Goal: Task Accomplishment & Management: Use online tool/utility

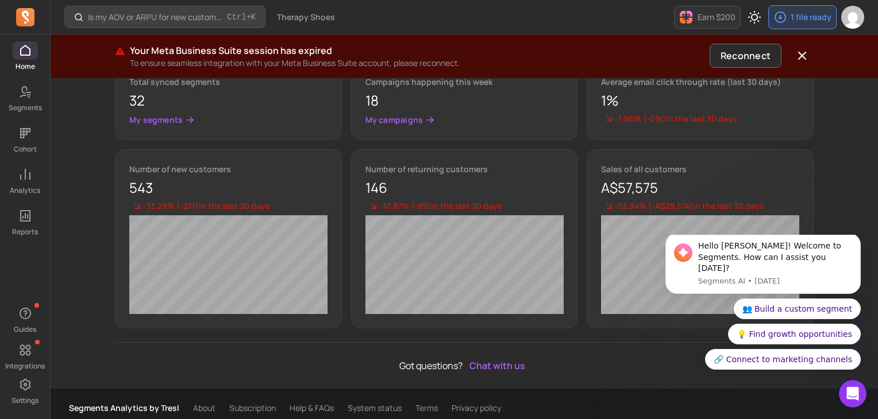
scroll to position [540, 0]
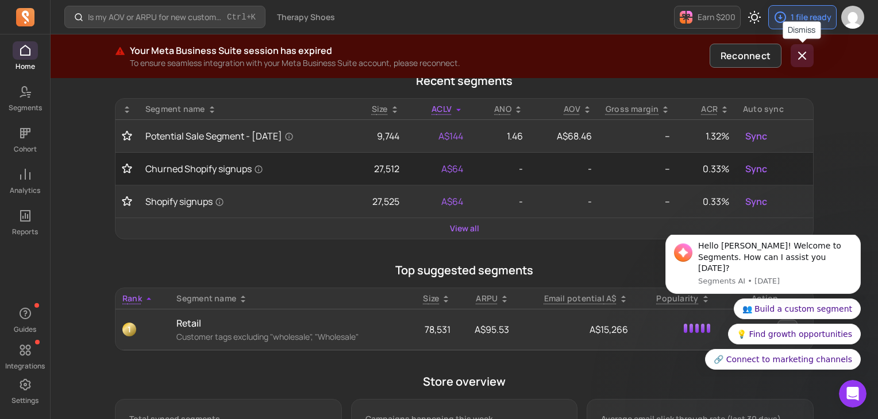
click at [811, 54] on button "button" at bounding box center [801, 55] width 23 height 23
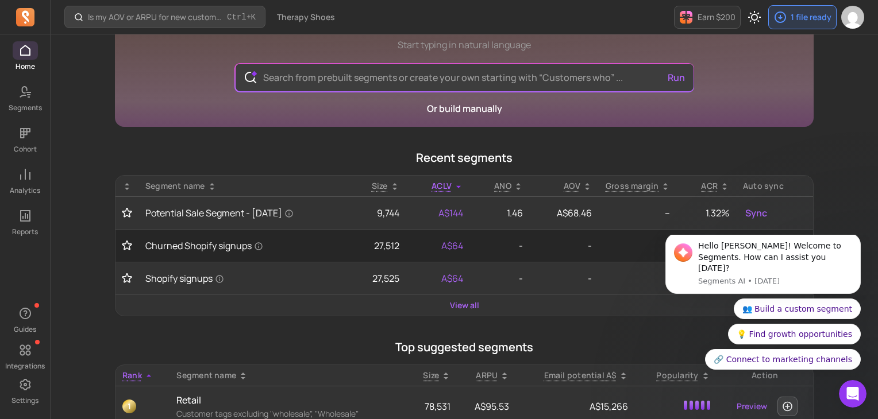
scroll to position [0, 0]
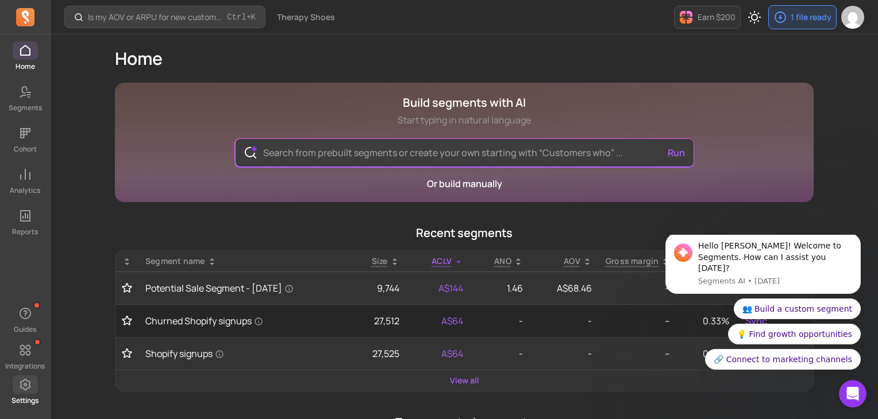
click at [25, 393] on span at bounding box center [25, 385] width 25 height 18
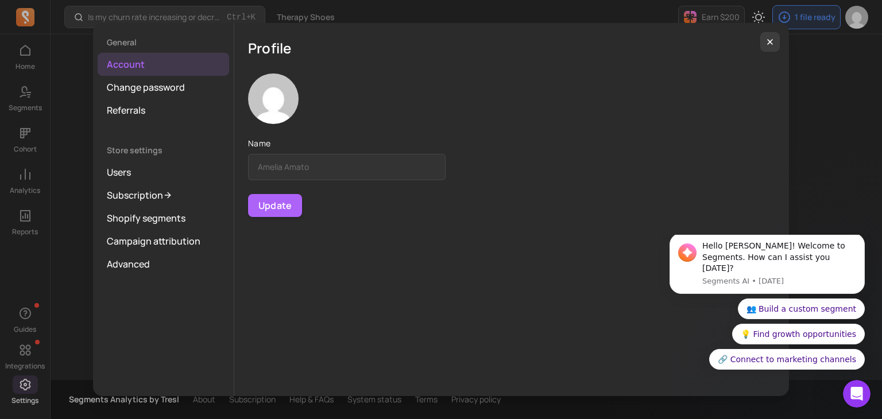
click at [29, 359] on div "General Account Change password Referrals Store settings Users Subscription Sho…" at bounding box center [441, 209] width 864 height 401
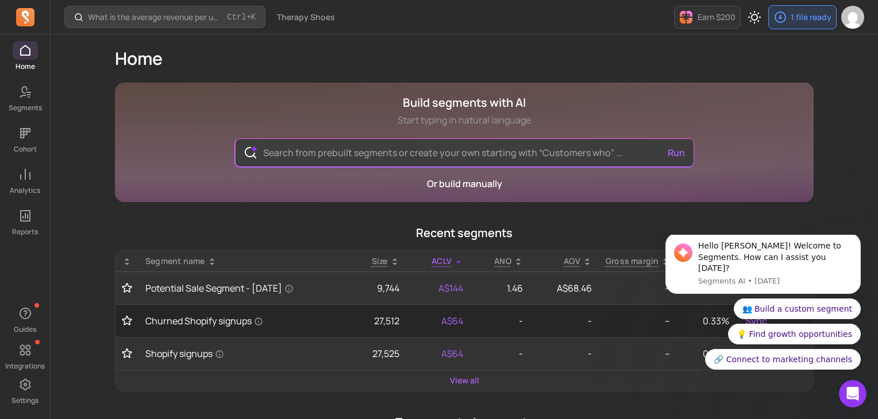
click at [28, 354] on icon at bounding box center [25, 350] width 14 height 14
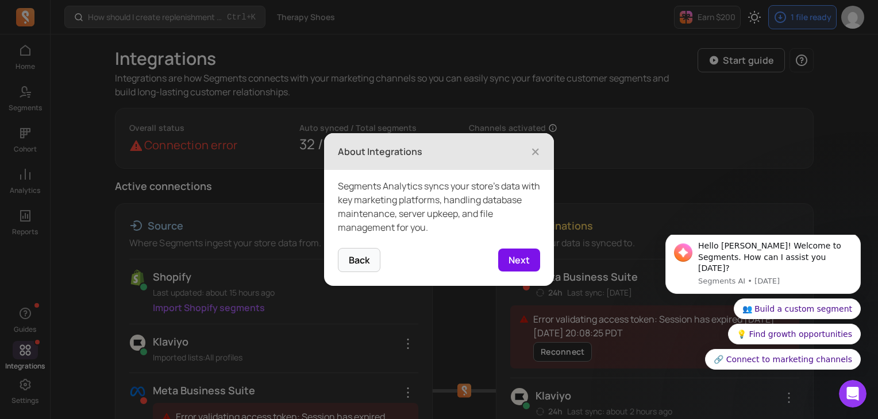
click at [523, 260] on button "Next" at bounding box center [519, 260] width 42 height 23
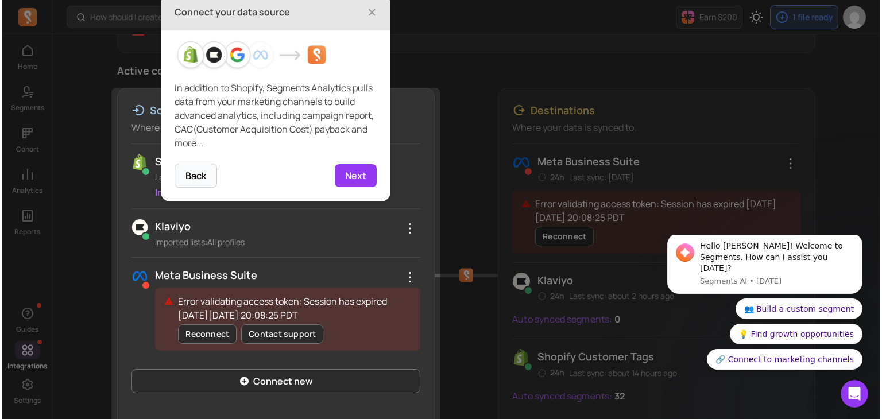
scroll to position [117, 0]
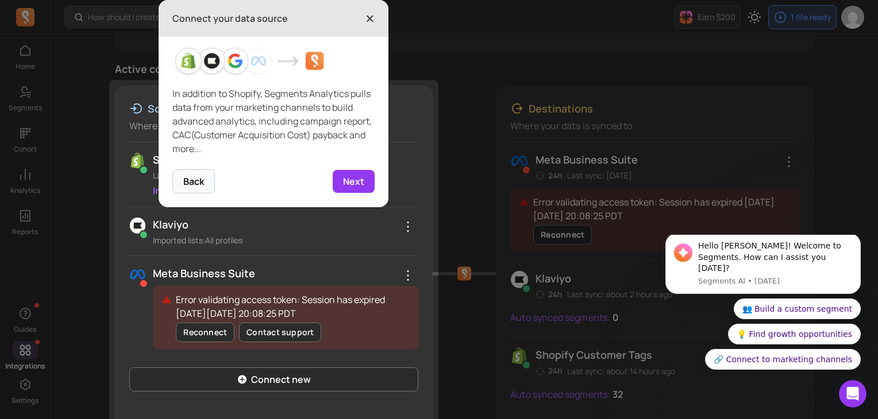
click at [366, 15] on span "×" at bounding box center [369, 18] width 9 height 25
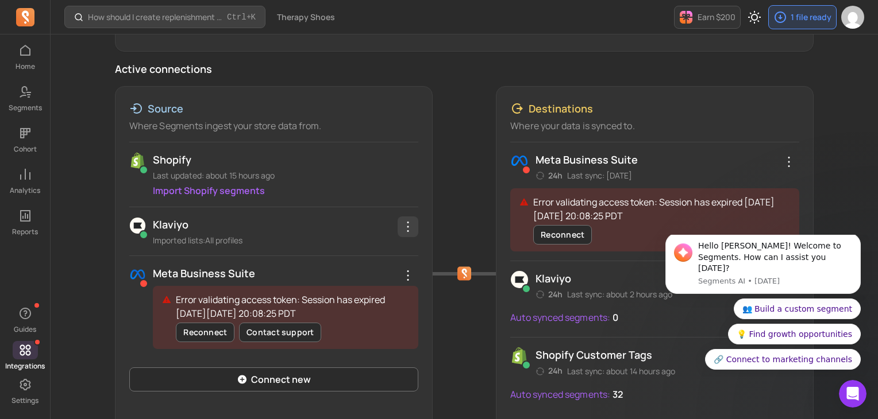
click at [410, 227] on icon "button" at bounding box center [408, 227] width 14 height 14
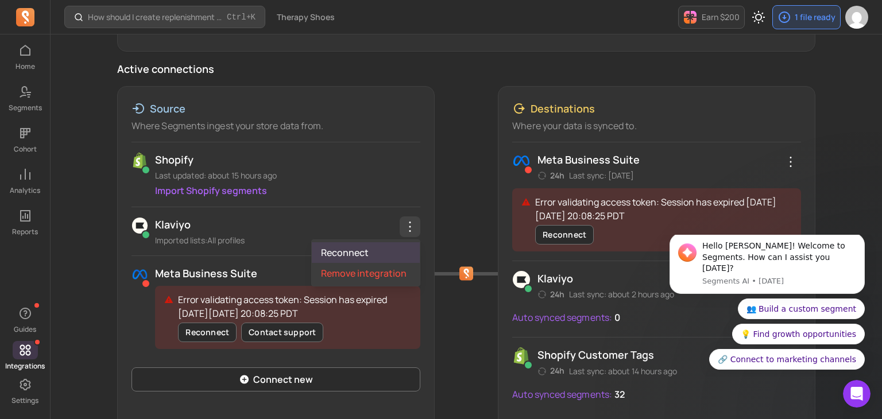
click at [388, 247] on link "Reconnect" at bounding box center [366, 252] width 108 height 21
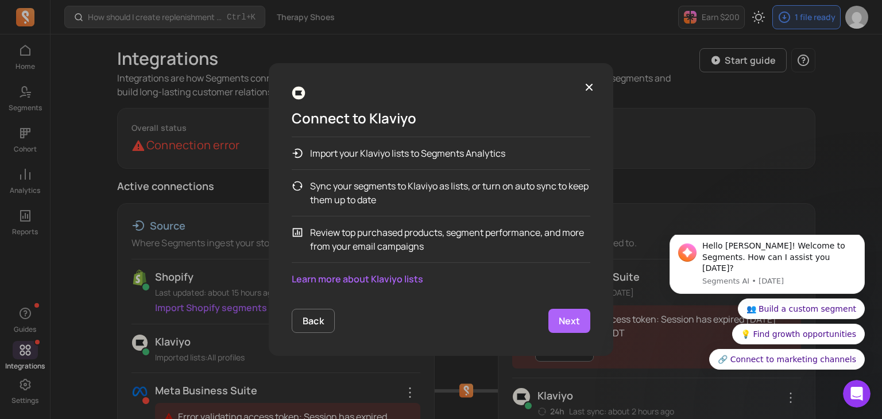
click at [572, 321] on p "Next" at bounding box center [569, 321] width 21 height 14
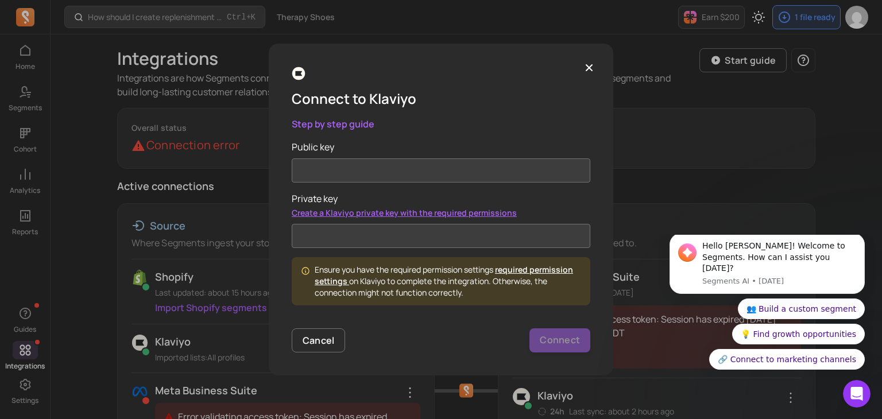
click at [515, 272] on link "required permission settings" at bounding box center [444, 275] width 258 height 22
click at [331, 168] on input "Public key" at bounding box center [441, 171] width 299 height 24
click at [322, 238] on input "Private key" at bounding box center [441, 236] width 299 height 24
paste input "pk_1d09a86b3802f807b487bb02584b111d1a"
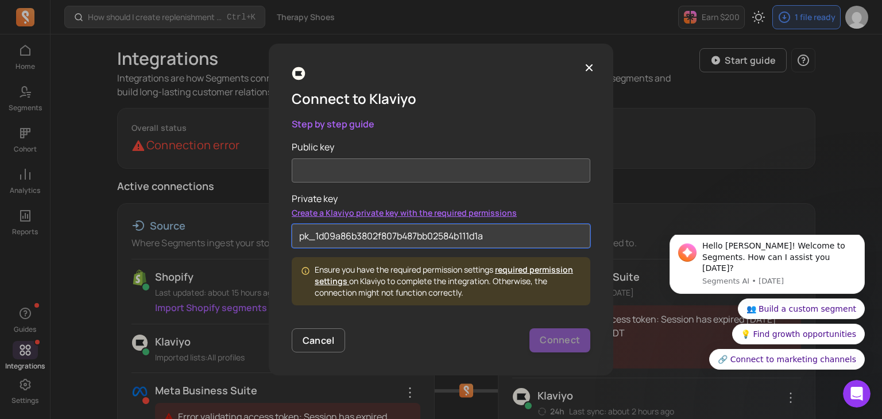
type input "pk_1d09a86b3802f807b487bb02584b111d1a"
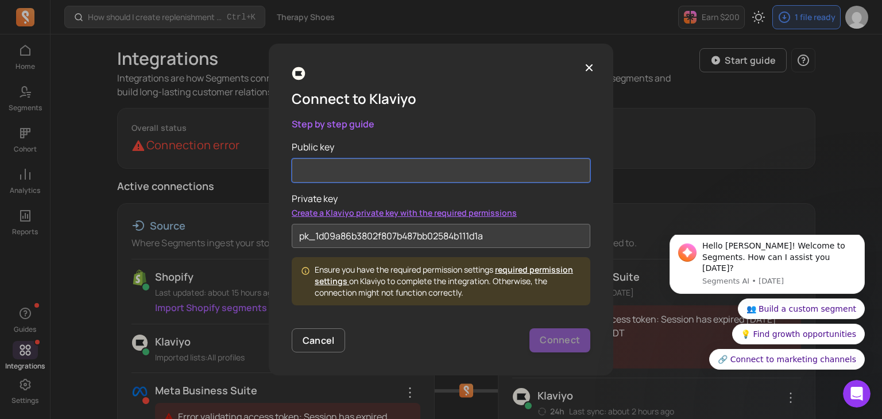
click at [393, 161] on input "Public key" at bounding box center [441, 171] width 299 height 24
paste input "Tys4PE"
type input "Tys4PE"
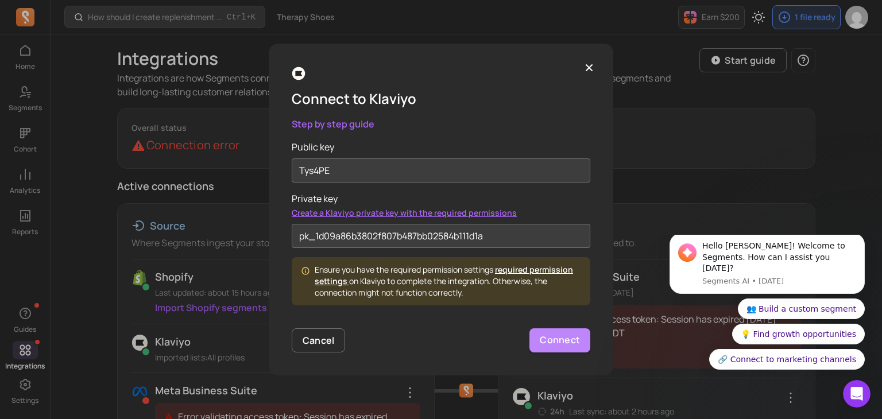
click at [556, 334] on p "Connect" at bounding box center [560, 340] width 40 height 15
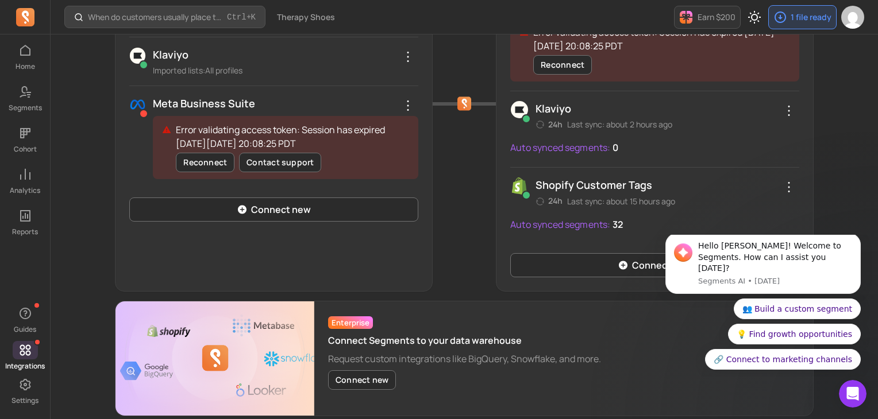
scroll to position [172, 0]
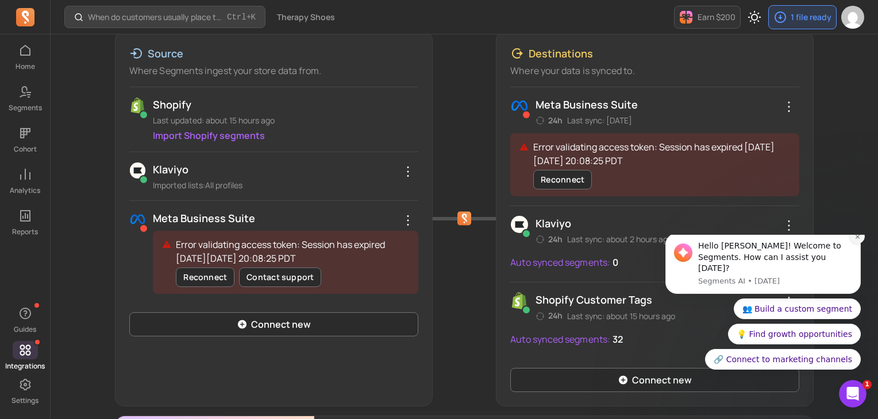
click at [857, 238] on icon "Dismiss notification" at bounding box center [857, 236] width 4 height 4
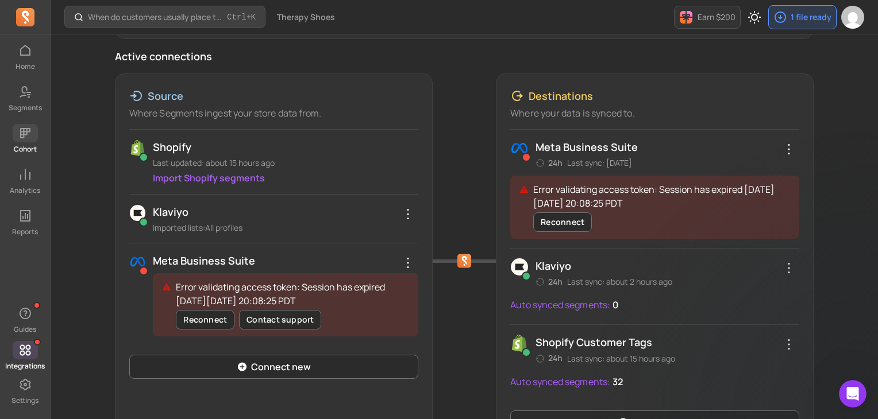
scroll to position [115, 0]
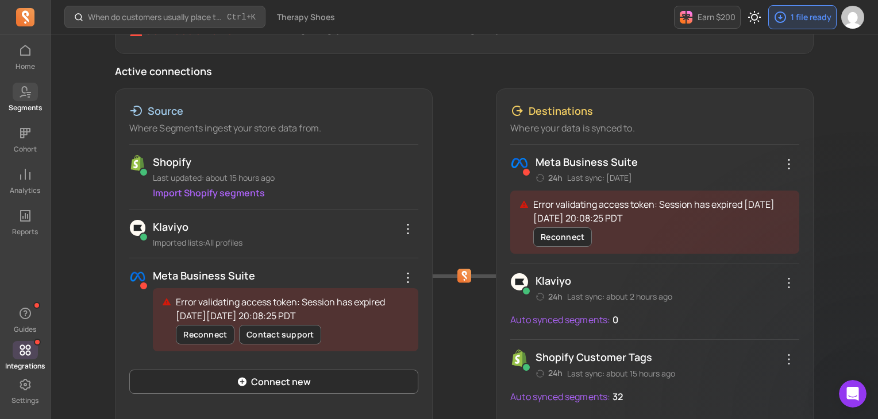
click at [21, 88] on icon at bounding box center [25, 92] width 14 height 14
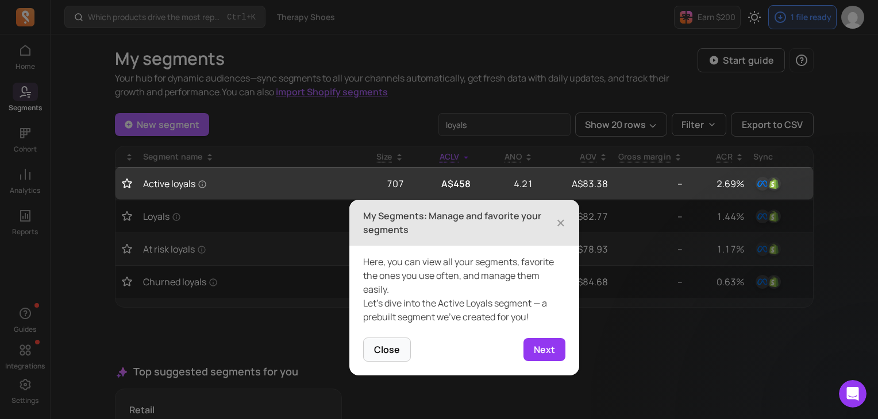
click at [568, 225] on header "My Segments: Manage and favorite your segments ×" at bounding box center [464, 223] width 230 height 46
click at [564, 224] on span "×" at bounding box center [560, 222] width 9 height 25
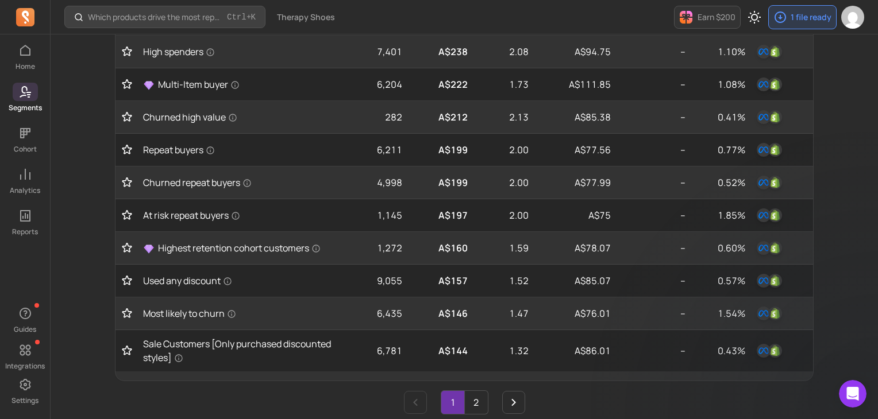
scroll to position [674, 0]
